Goal: Information Seeking & Learning: Find specific fact

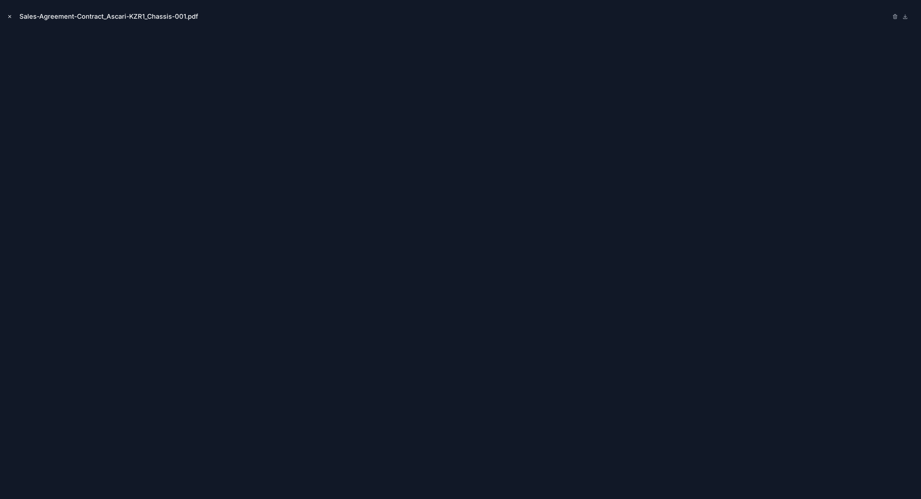
click at [11, 15] on icon "Close modal" at bounding box center [9, 16] width 5 height 5
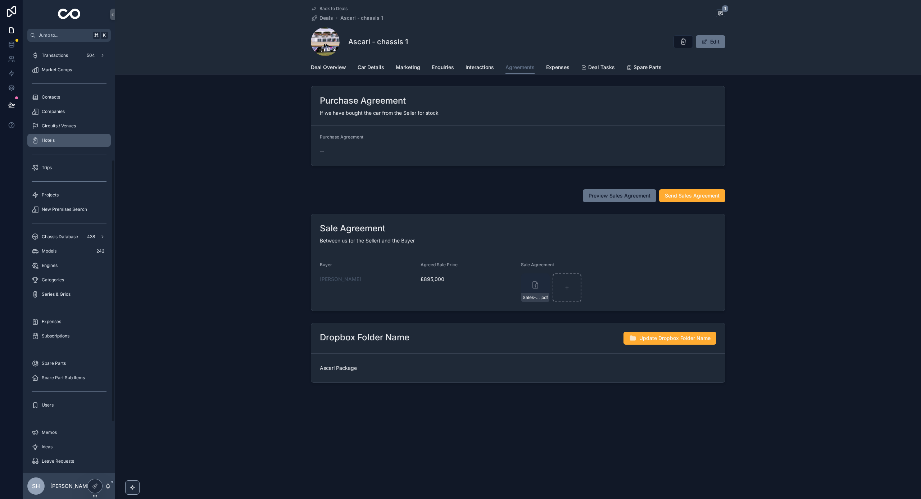
scroll to position [194, 0]
click at [64, 235] on span "Chassis Database" at bounding box center [60, 235] width 36 height 6
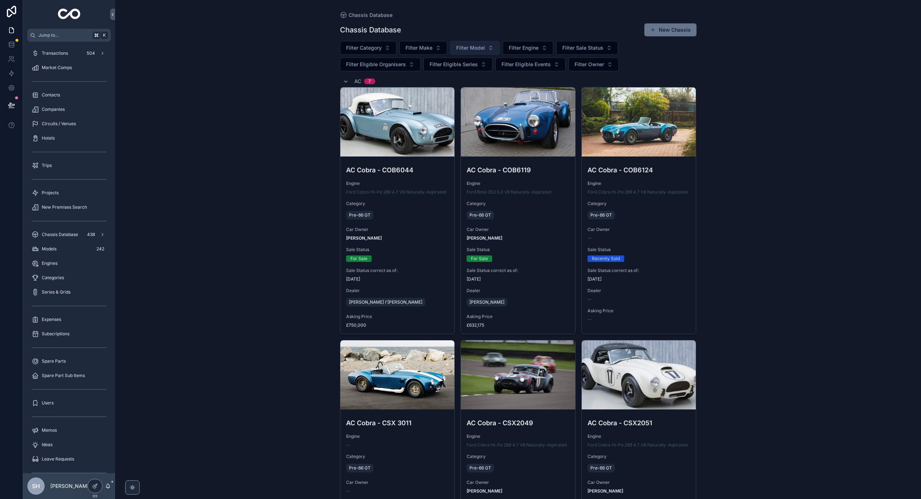
click at [470, 46] on span "Filter Model" at bounding box center [470, 47] width 29 height 7
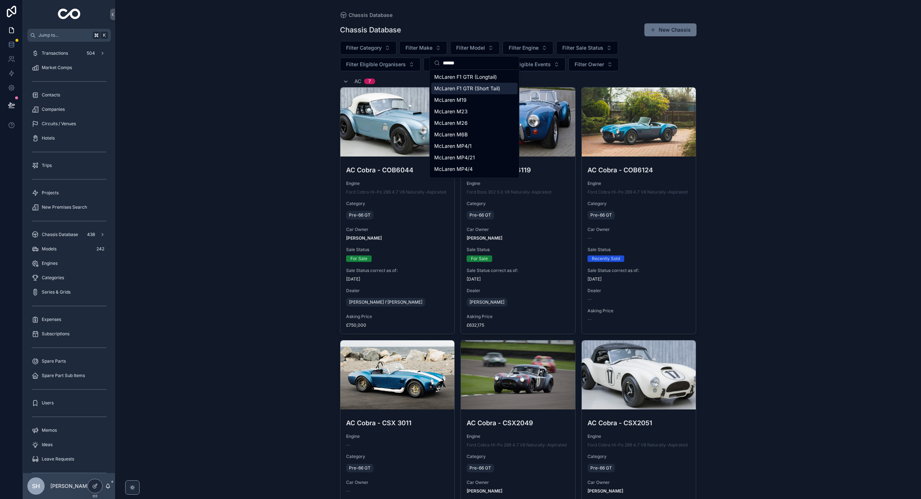
type input "******"
click at [468, 94] on div "McLaren F1 GTR (Short Tail)" at bounding box center [474, 89] width 86 height 12
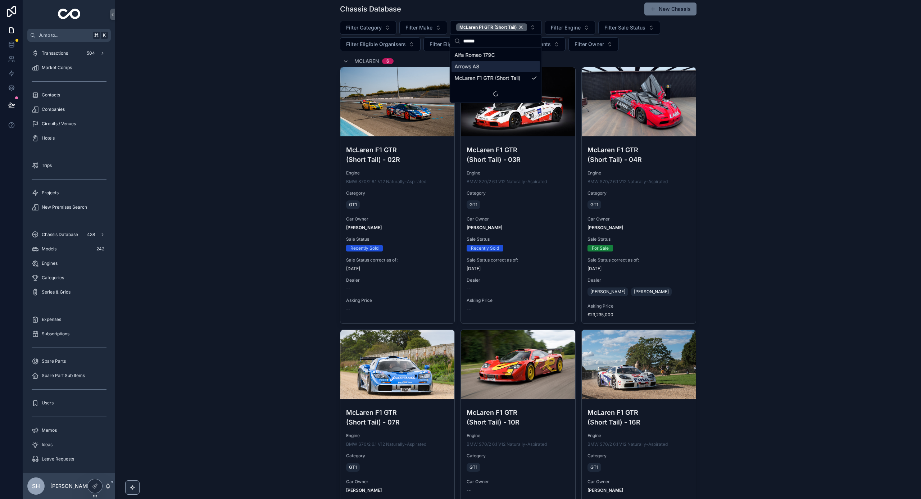
scroll to position [20, 0]
click at [244, 110] on div "Chassis Database Chassis Database New Chassis Filter Category Filter Make McLar…" at bounding box center [518, 229] width 806 height 499
